Goal: Information Seeking & Learning: Check status

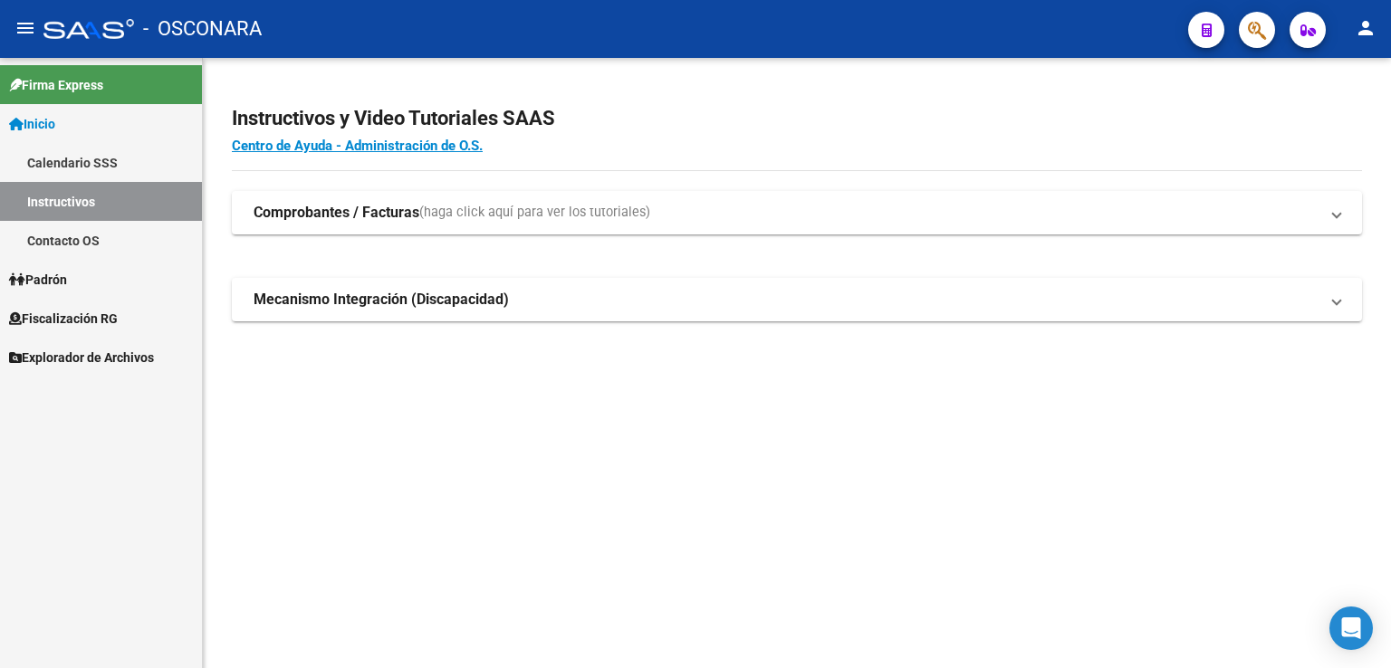
click at [85, 280] on link "Padrón" at bounding box center [101, 279] width 202 height 39
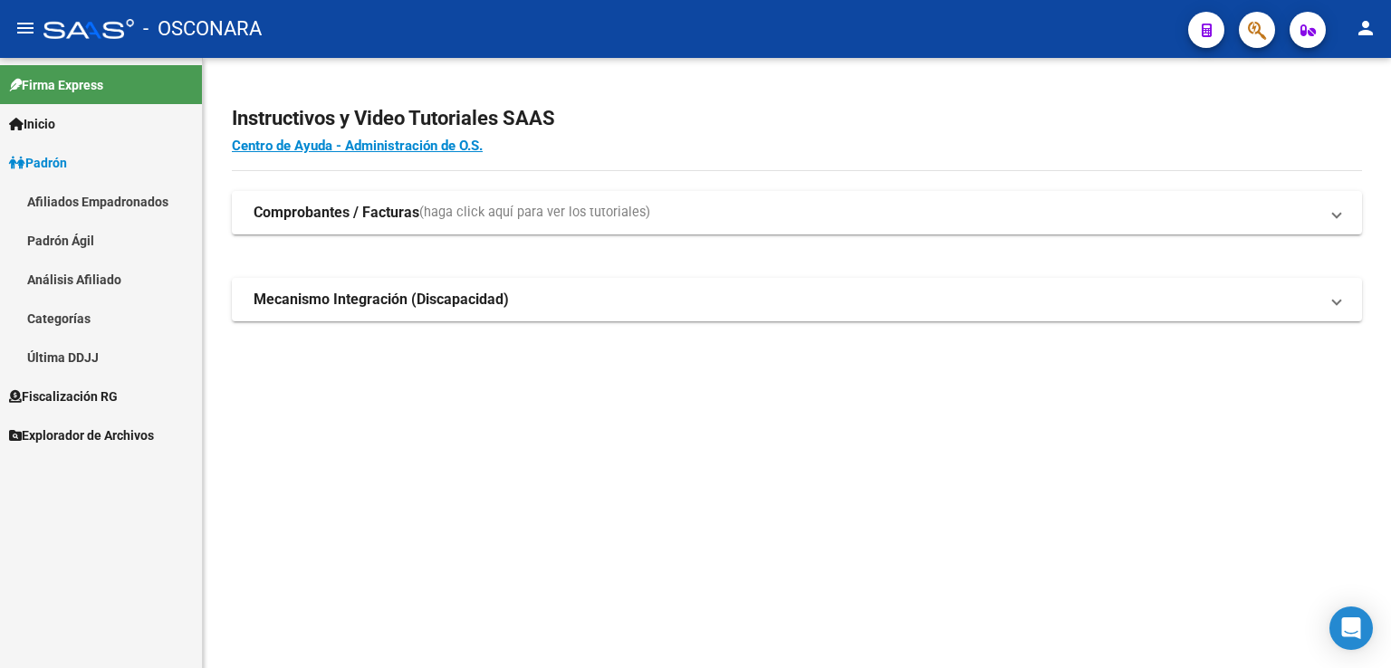
click at [99, 278] on link "Análisis Afiliado" at bounding box center [101, 279] width 202 height 39
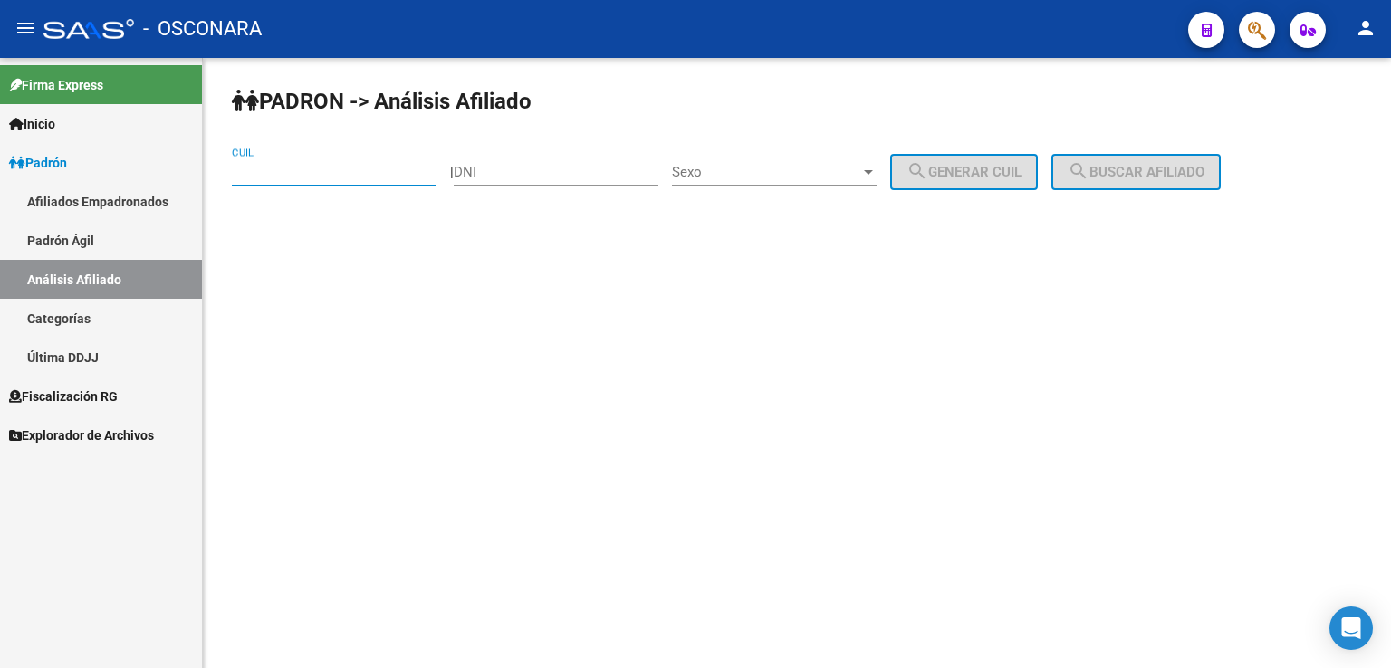
click at [302, 168] on input "CUIL" at bounding box center [334, 172] width 205 height 16
paste input "[US_EMPLOYER_IDENTIFICATION_NUMBER]"
type input "[US_EMPLOYER_IDENTIFICATION_NUMBER]"
click at [95, 392] on span "Fiscalización RG" at bounding box center [63, 397] width 109 height 20
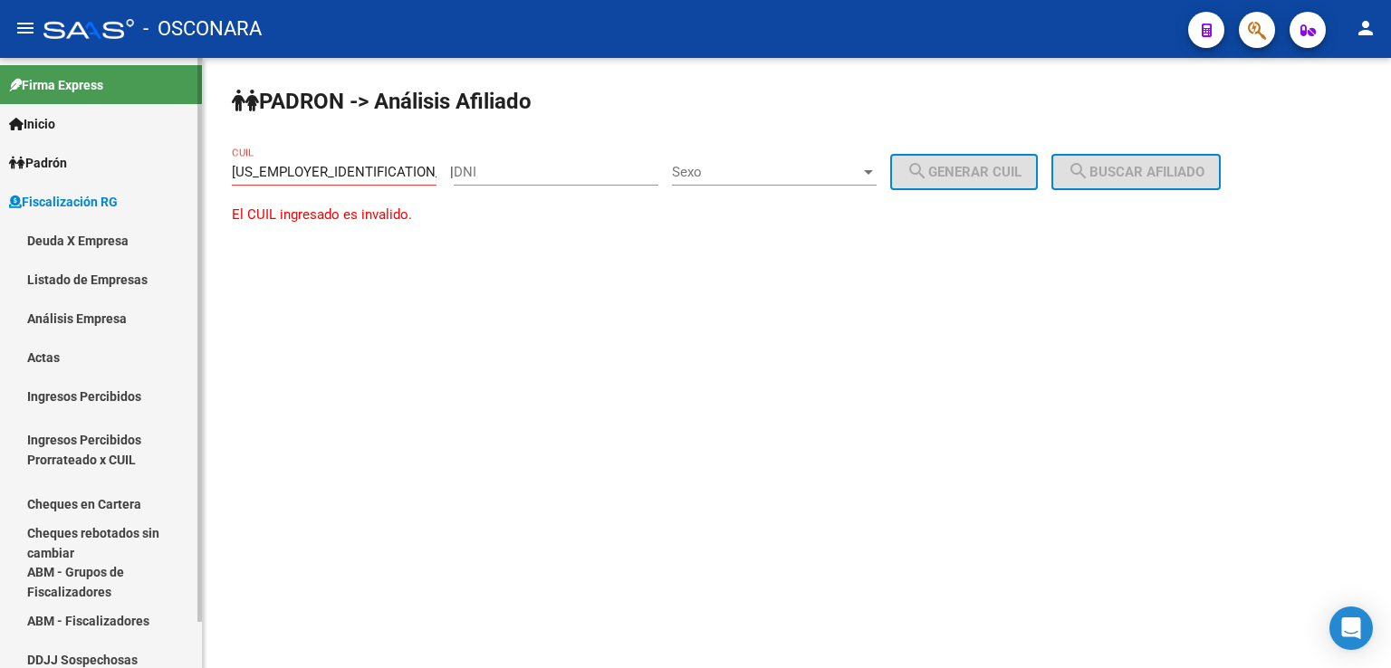
click at [95, 319] on link "Análisis Empresa" at bounding box center [101, 318] width 202 height 39
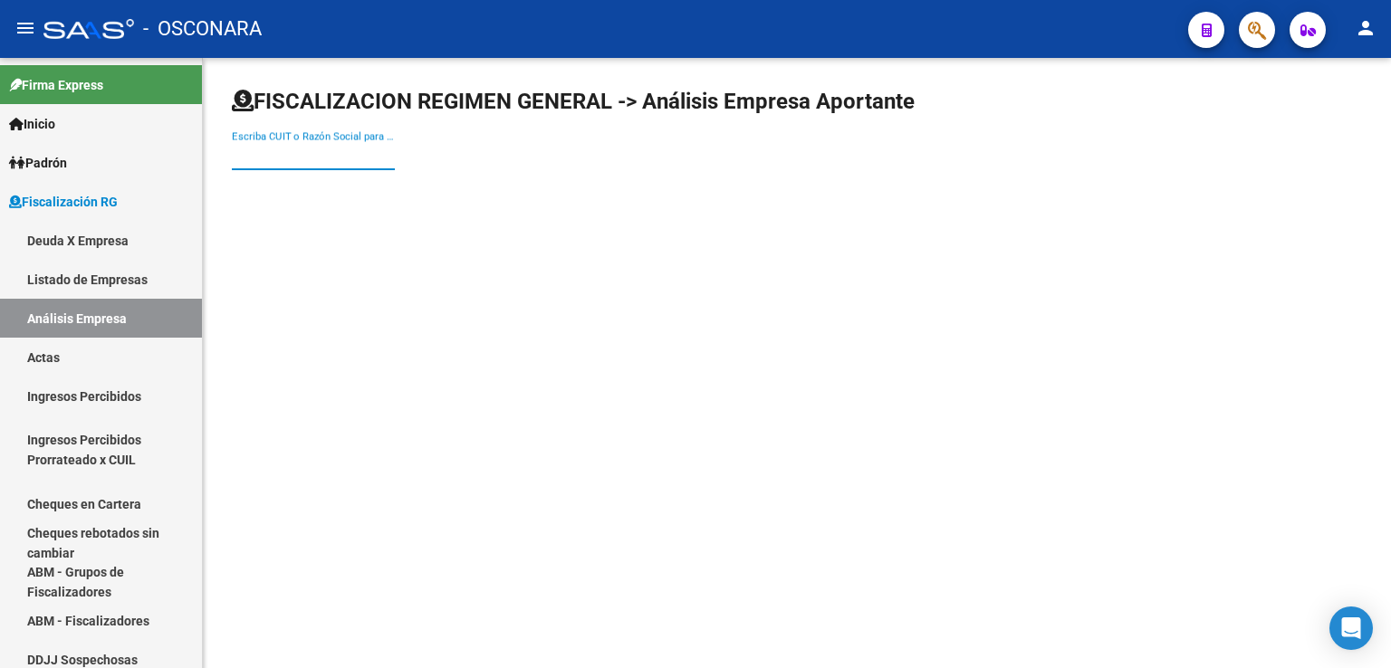
click at [344, 160] on input "Escriba CUIT o Razón Social para buscar" at bounding box center [313, 156] width 163 height 16
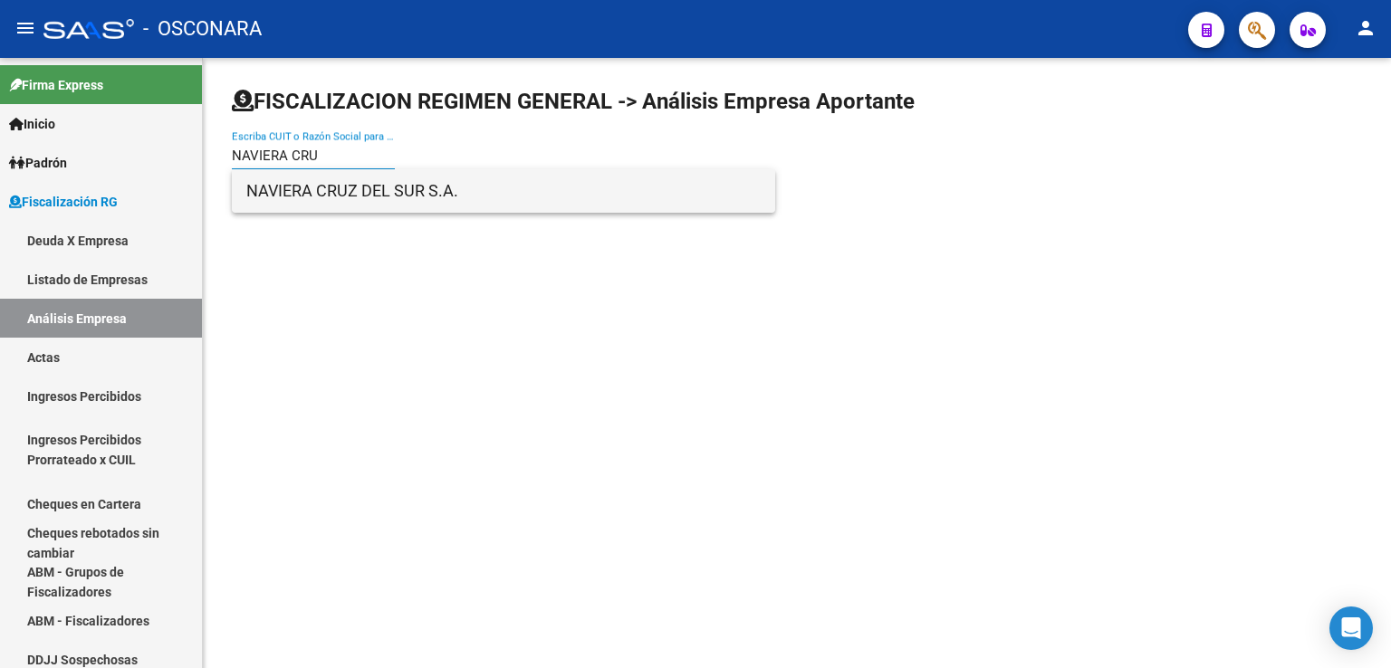
type input "NAVIERA CRU"
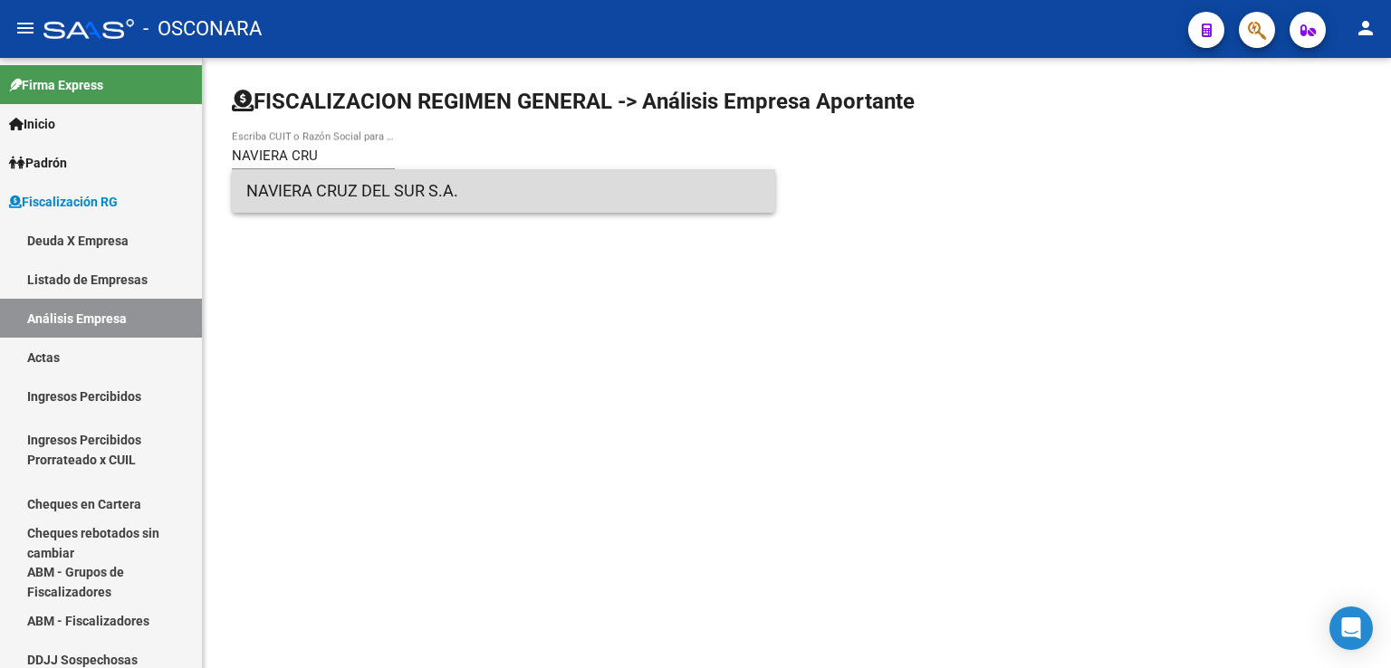
click at [375, 187] on span "NAVIERA CRUZ DEL SUR S.A." at bounding box center [503, 190] width 514 height 43
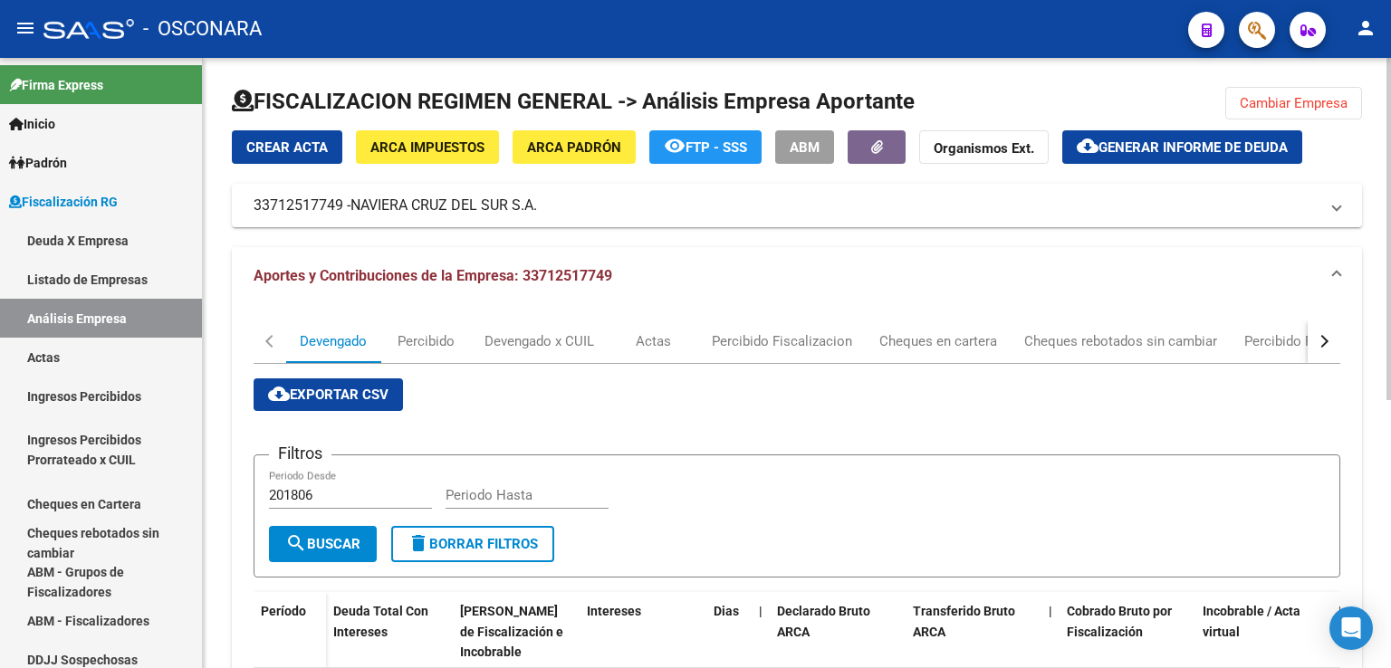
click at [1328, 347] on button "button" at bounding box center [1324, 341] width 33 height 43
click at [898, 336] on div "DDJJ" at bounding box center [903, 341] width 33 height 20
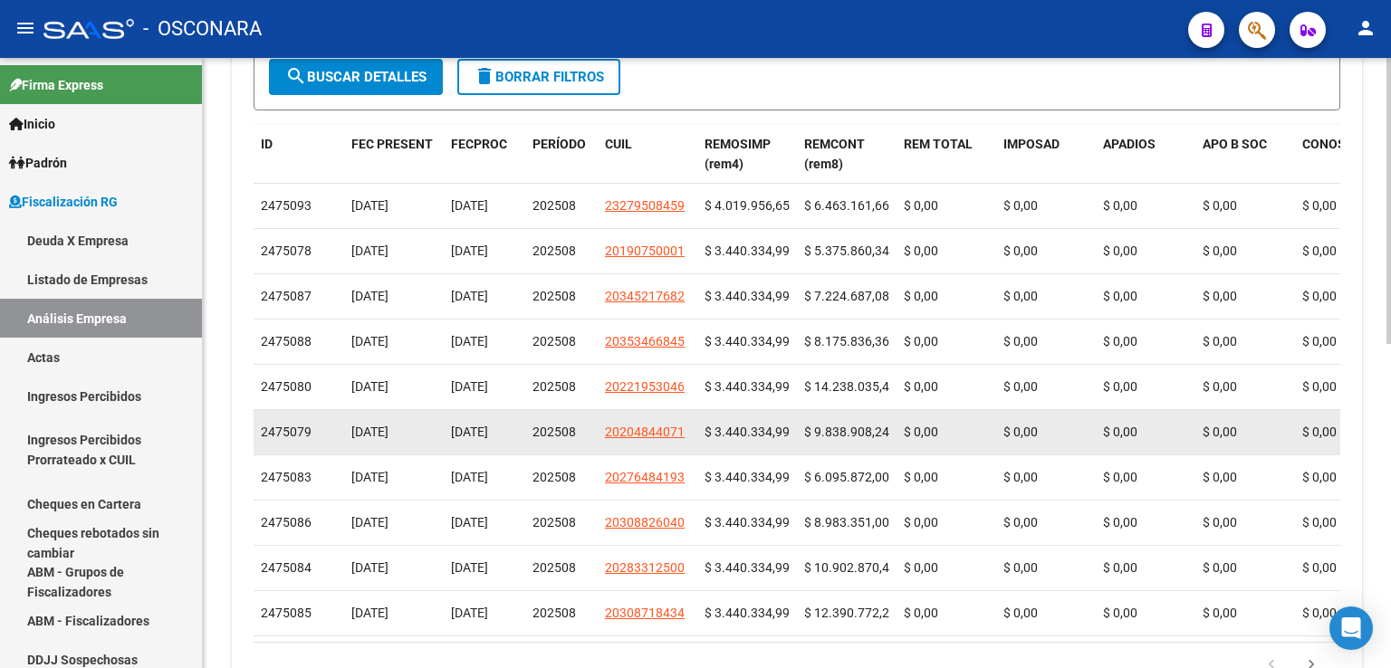
scroll to position [634, 0]
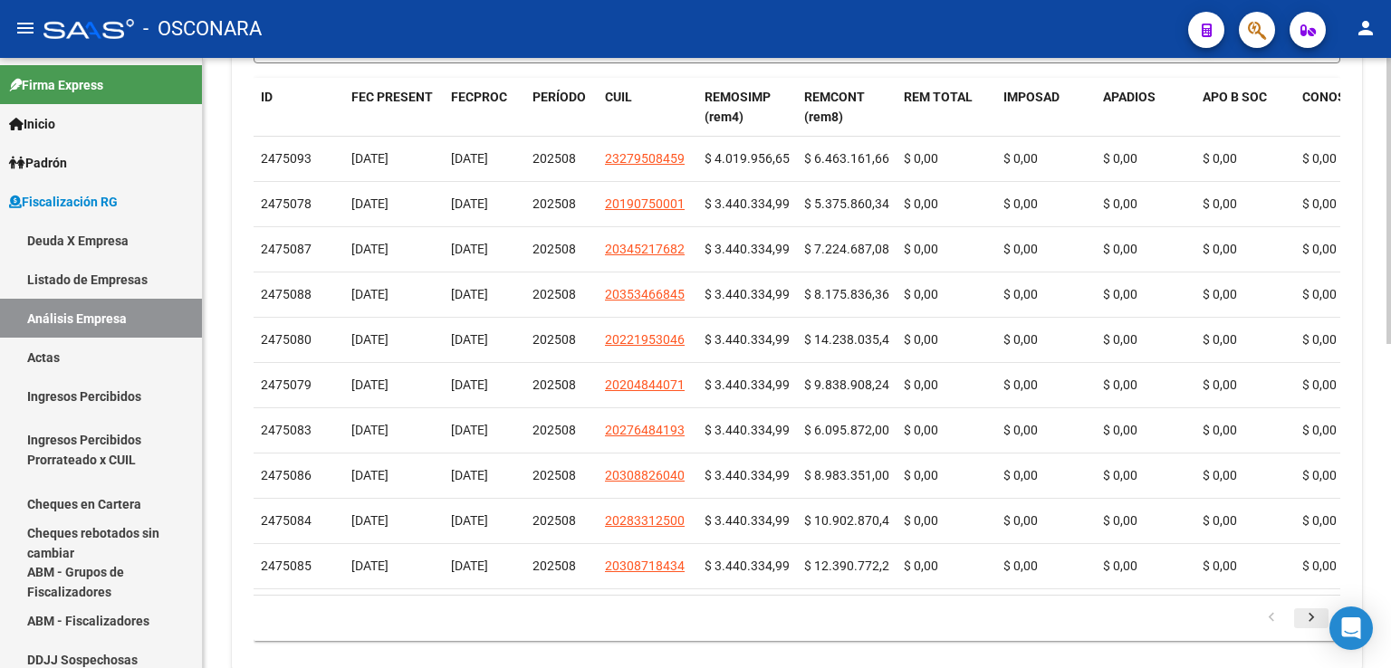
click at [1307, 630] on icon "go to next page" at bounding box center [1312, 620] width 24 height 22
